Goal: Use online tool/utility: Utilize a website feature to perform a specific function

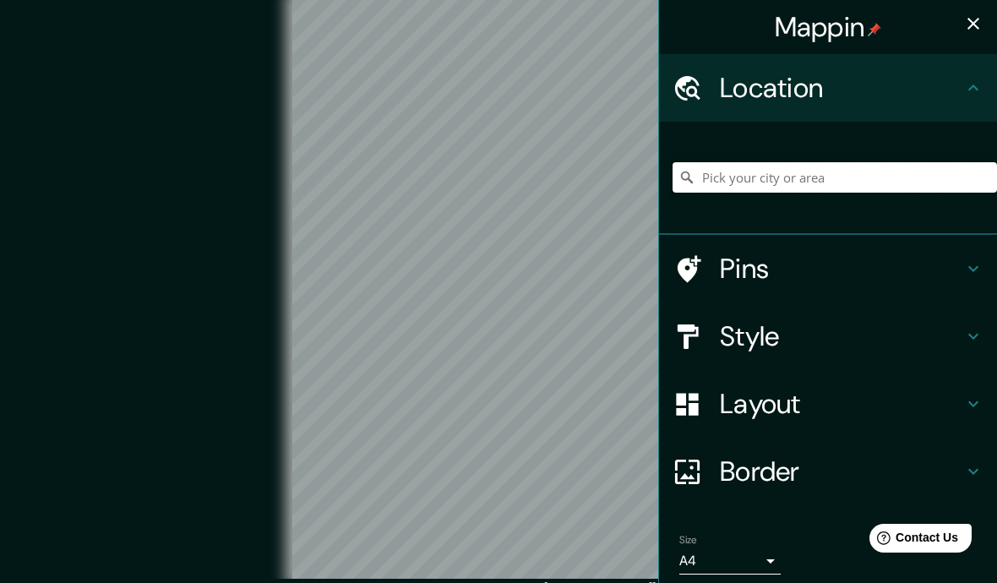
click at [822, 178] on input "Pick your city or area" at bounding box center [835, 177] width 325 height 30
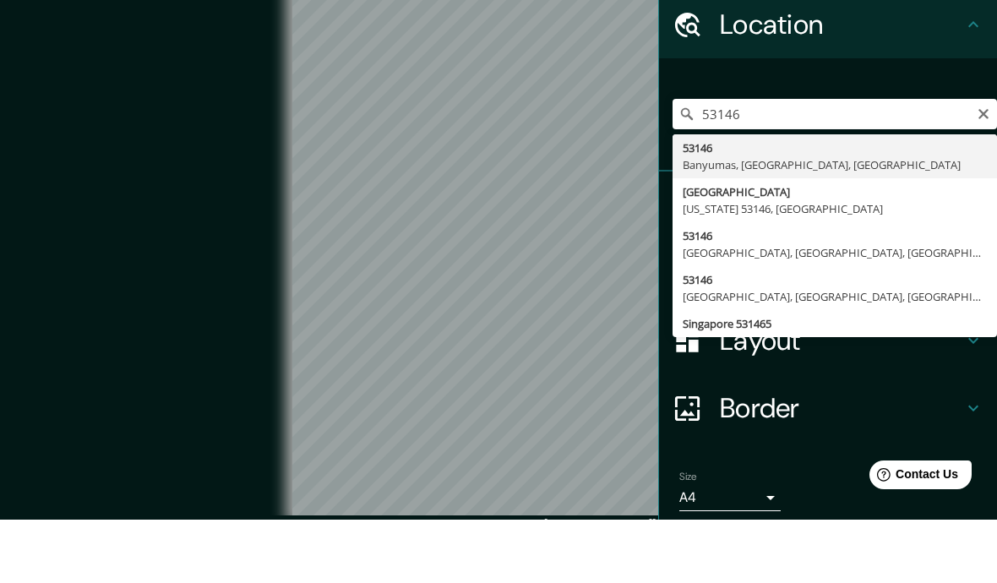
type input "[GEOGRAPHIC_DATA][US_STATE], [GEOGRAPHIC_DATA]"
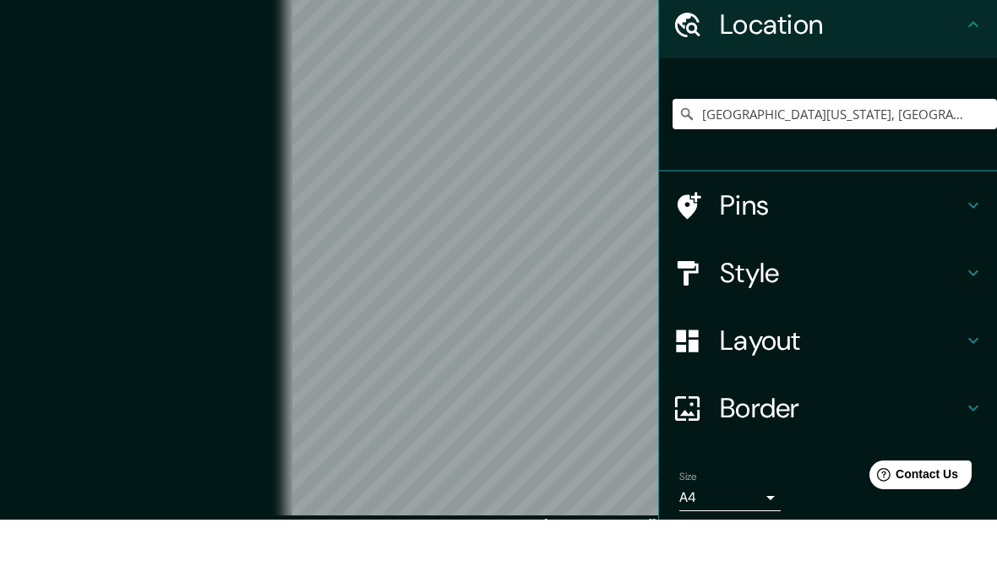
scroll to position [63, 0]
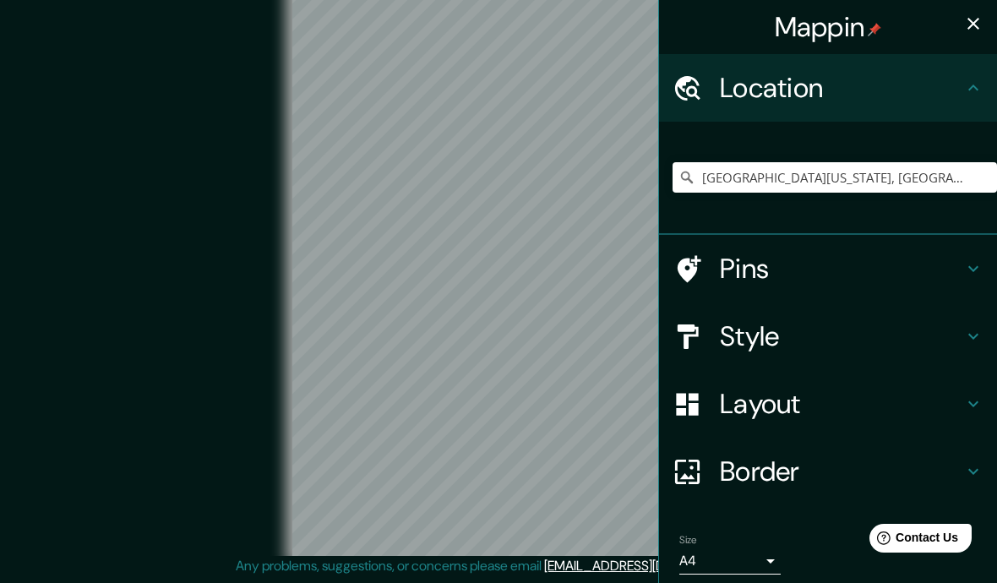
click at [757, 265] on h4 "Pins" at bounding box center [841, 269] width 243 height 34
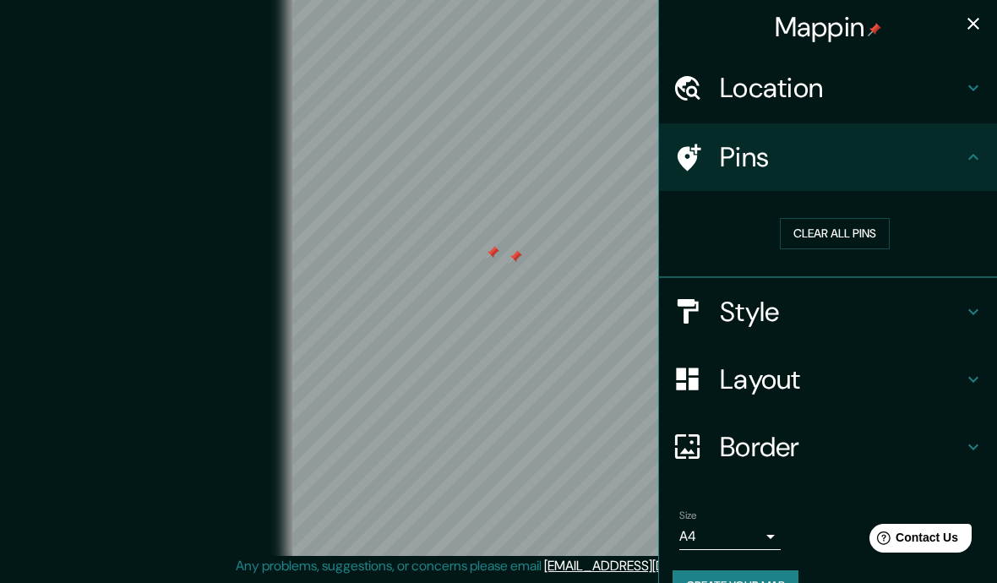
click at [852, 226] on button "Clear all pins" at bounding box center [835, 233] width 110 height 31
click at [889, 380] on h4 "Layout" at bounding box center [841, 380] width 243 height 34
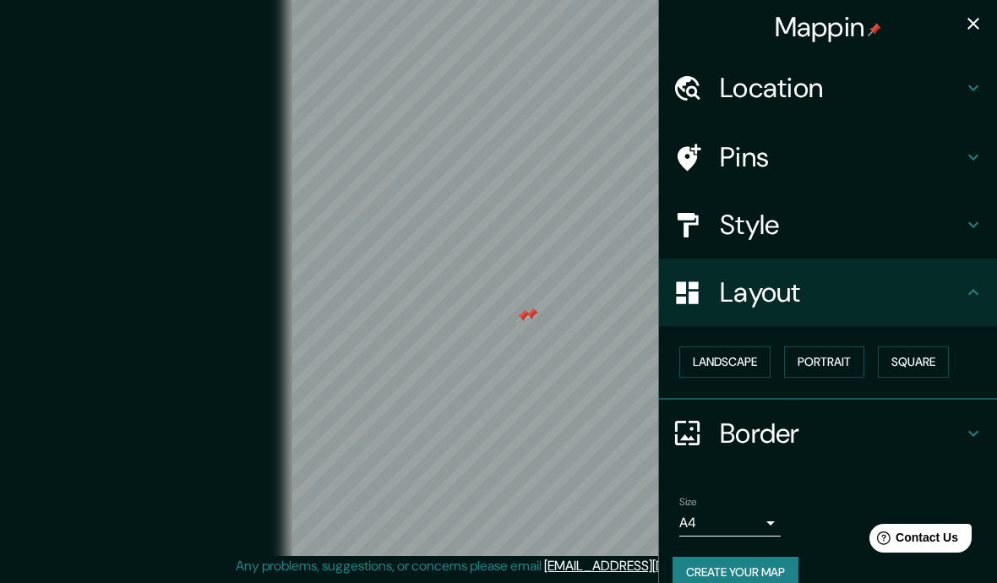
click at [748, 365] on button "Landscape" at bounding box center [725, 362] width 91 height 31
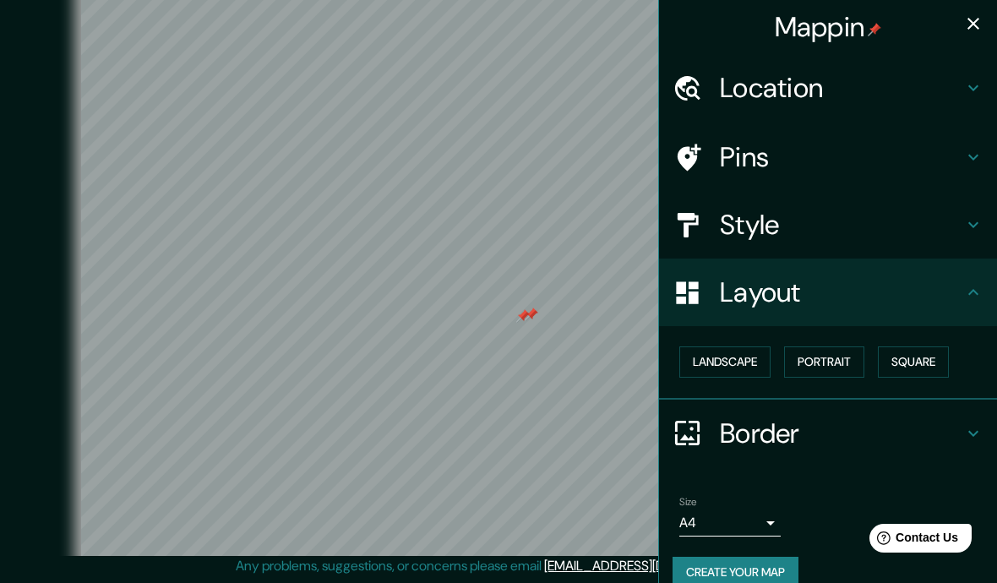
click at [758, 349] on button "Landscape" at bounding box center [725, 362] width 91 height 31
click at [927, 357] on button "Square" at bounding box center [913, 362] width 71 height 31
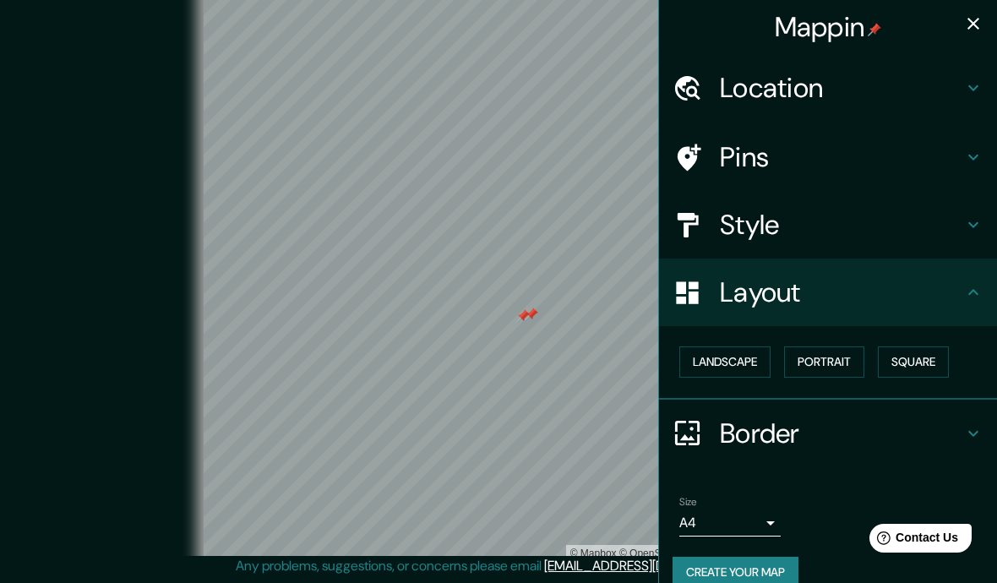
click at [751, 357] on button "Landscape" at bounding box center [725, 362] width 91 height 31
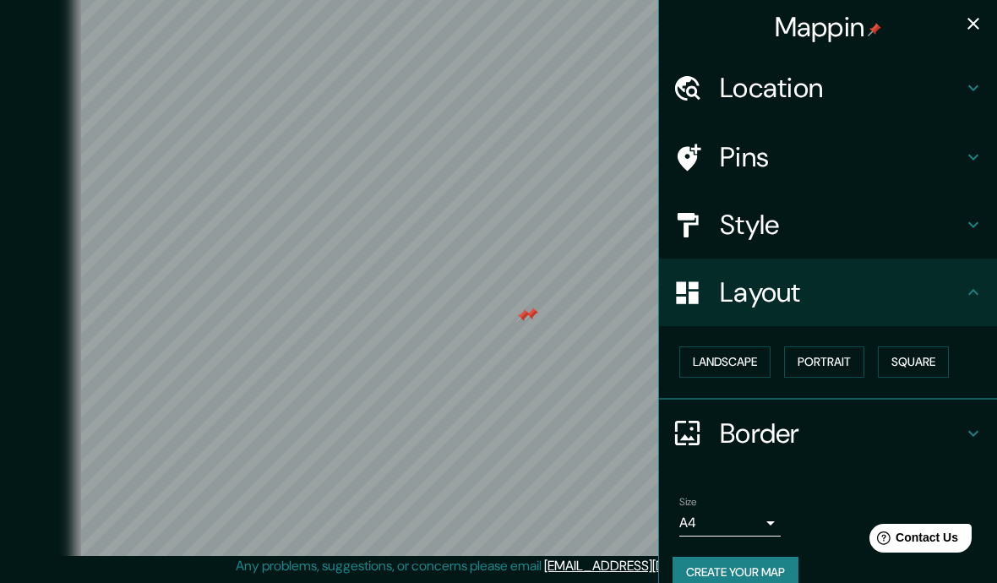
click at [767, 216] on h4 "Style" at bounding box center [841, 225] width 243 height 34
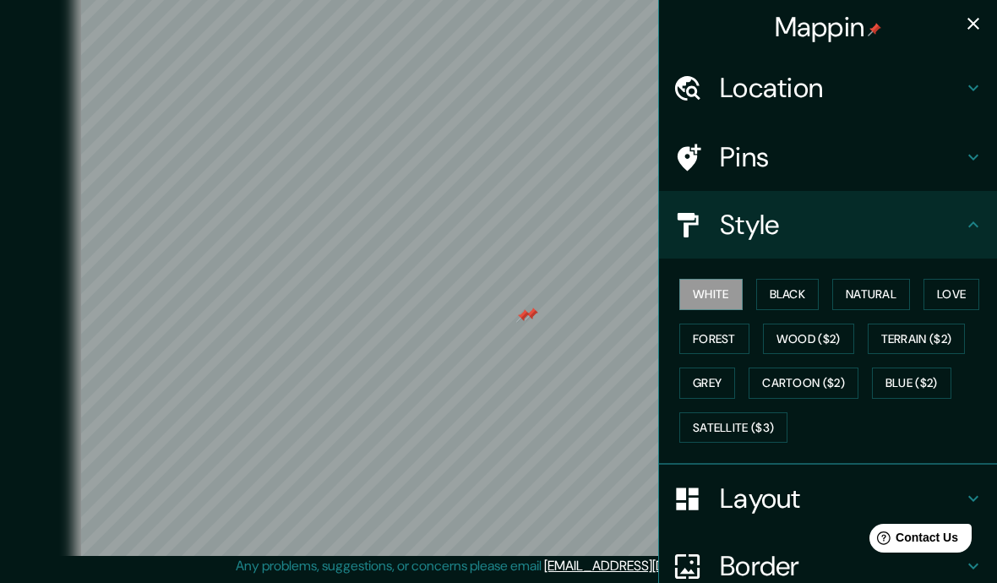
click at [735, 332] on button "Forest" at bounding box center [715, 339] width 70 height 31
